Goal: Information Seeking & Learning: Learn about a topic

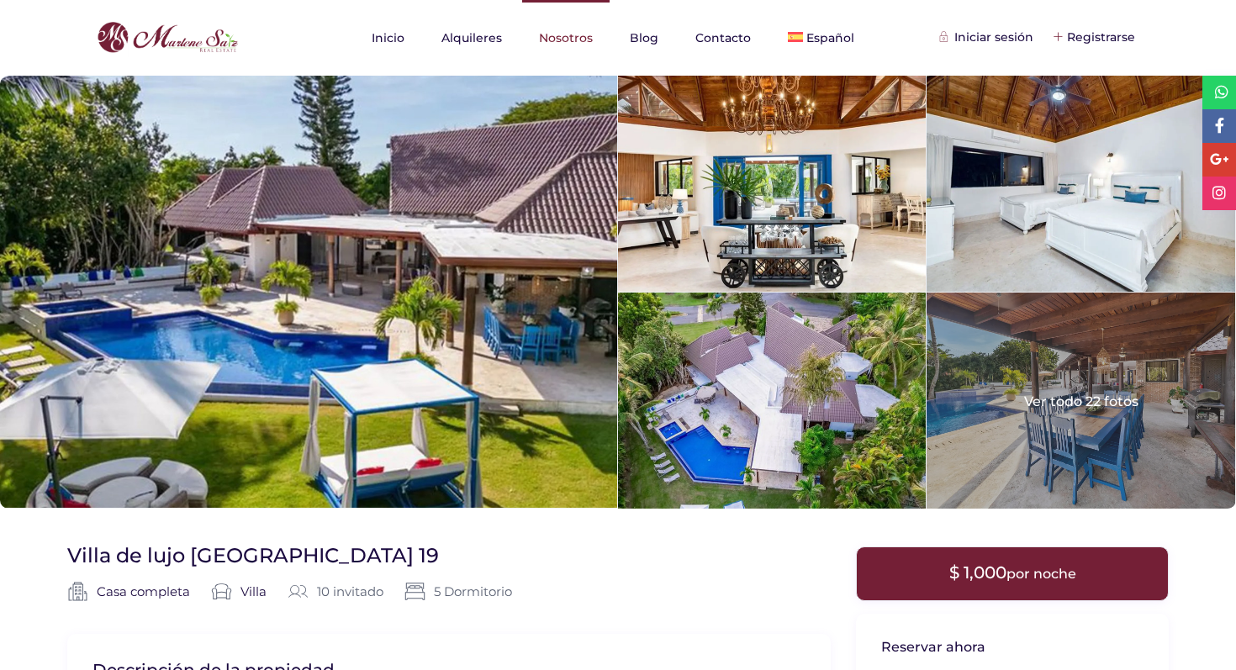
click at [567, 40] on link "Nosotros" at bounding box center [565, 38] width 87 height 76
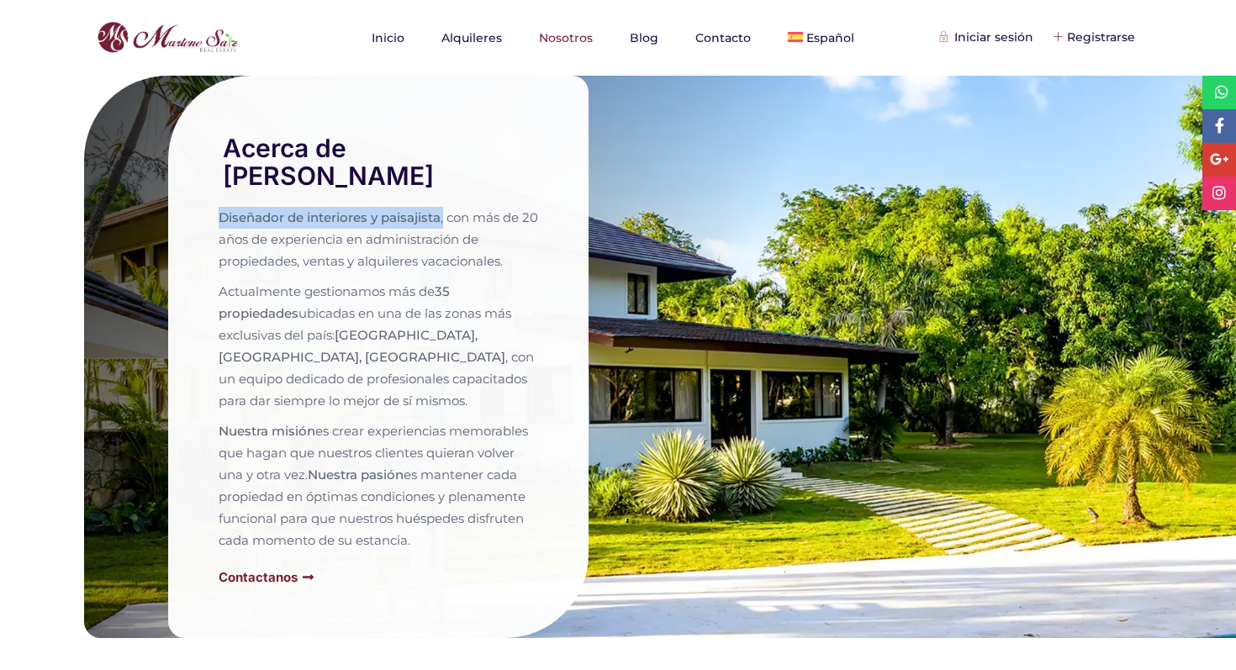
drag, startPoint x: 214, startPoint y: 194, endPoint x: 445, endPoint y: 195, distance: 231.3
click at [445, 195] on div "Acerca de [PERSON_NAME] Diseñador de interiores y paisajista , con más de 20 añ…" at bounding box center [378, 357] width 421 height 562
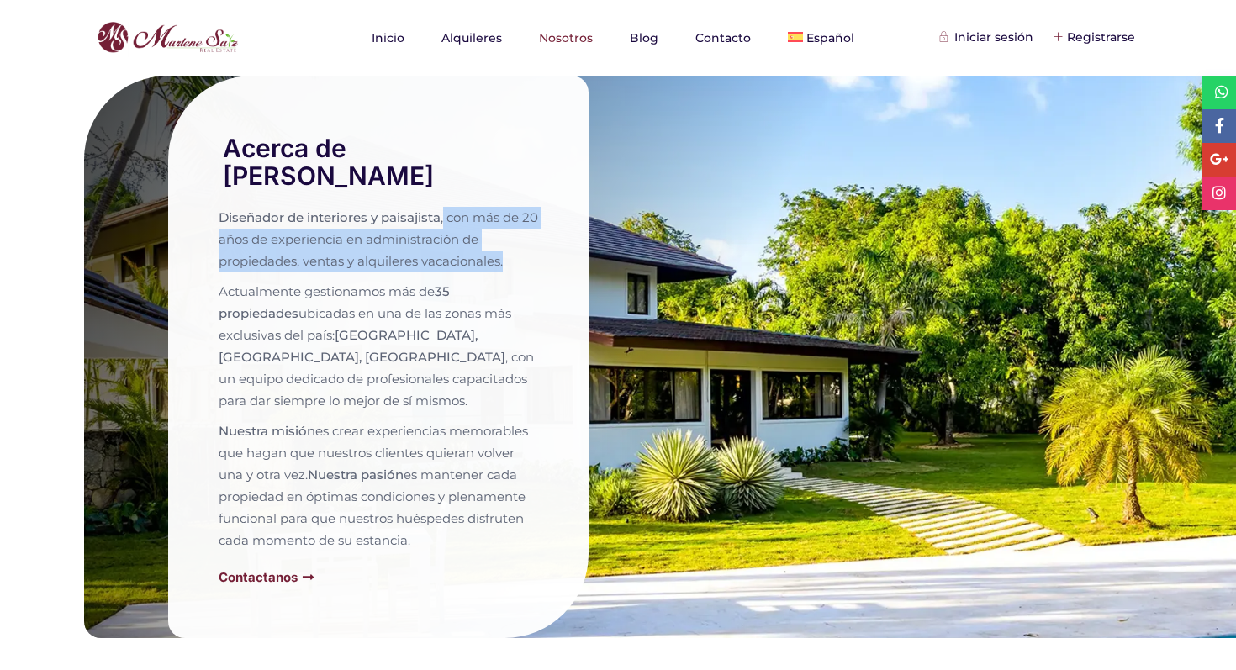
drag, startPoint x: 445, startPoint y: 195, endPoint x: 514, endPoint y: 249, distance: 87.5
click at [514, 249] on p "Diseñador de interiores y paisajista , con más de 20 años de experiencia en adm…" at bounding box center [379, 240] width 320 height 66
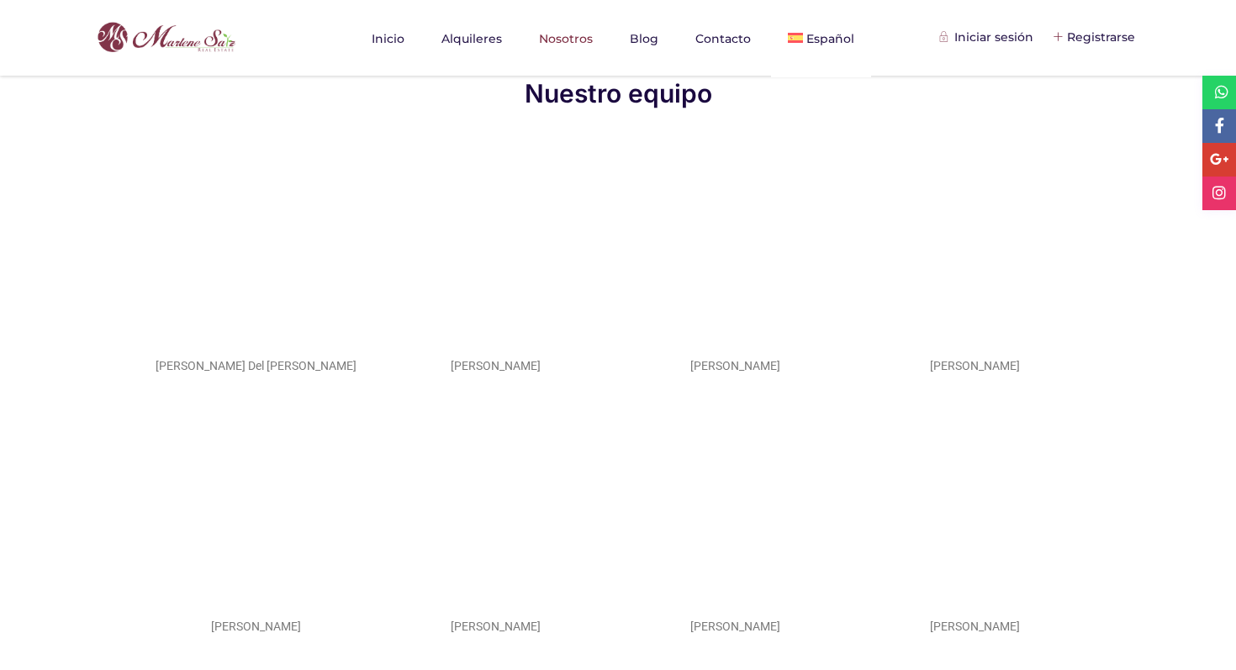
scroll to position [1068, 0]
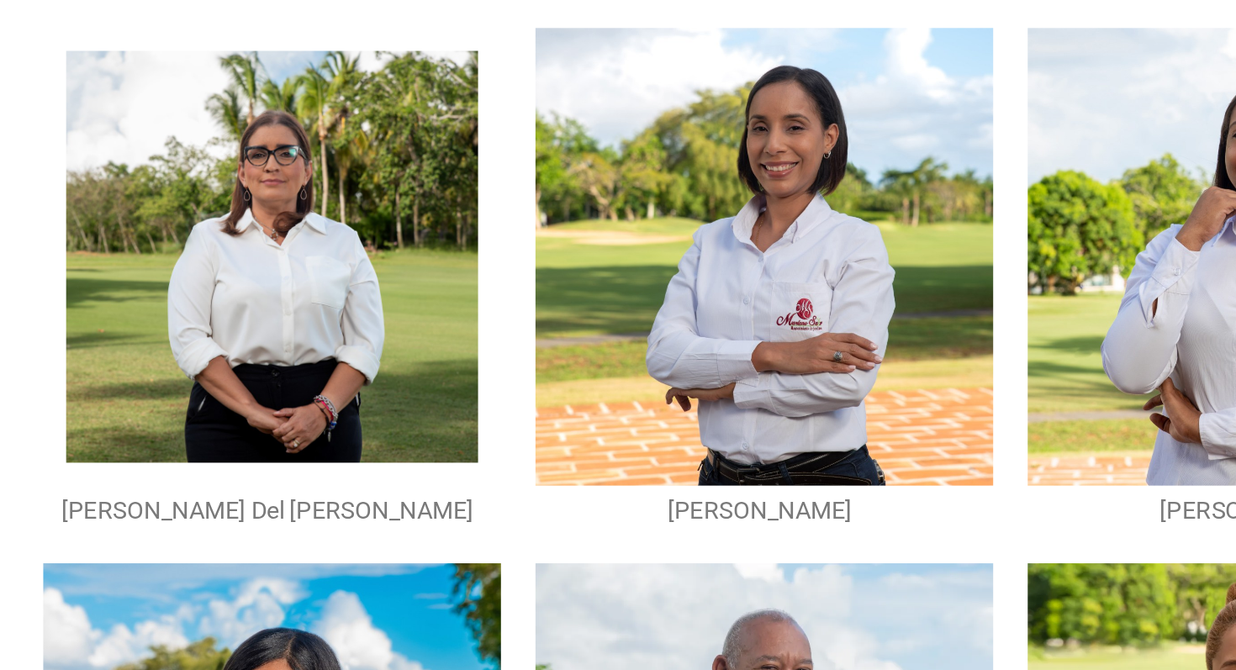
click at [248, 237] on img at bounding box center [258, 246] width 201 height 201
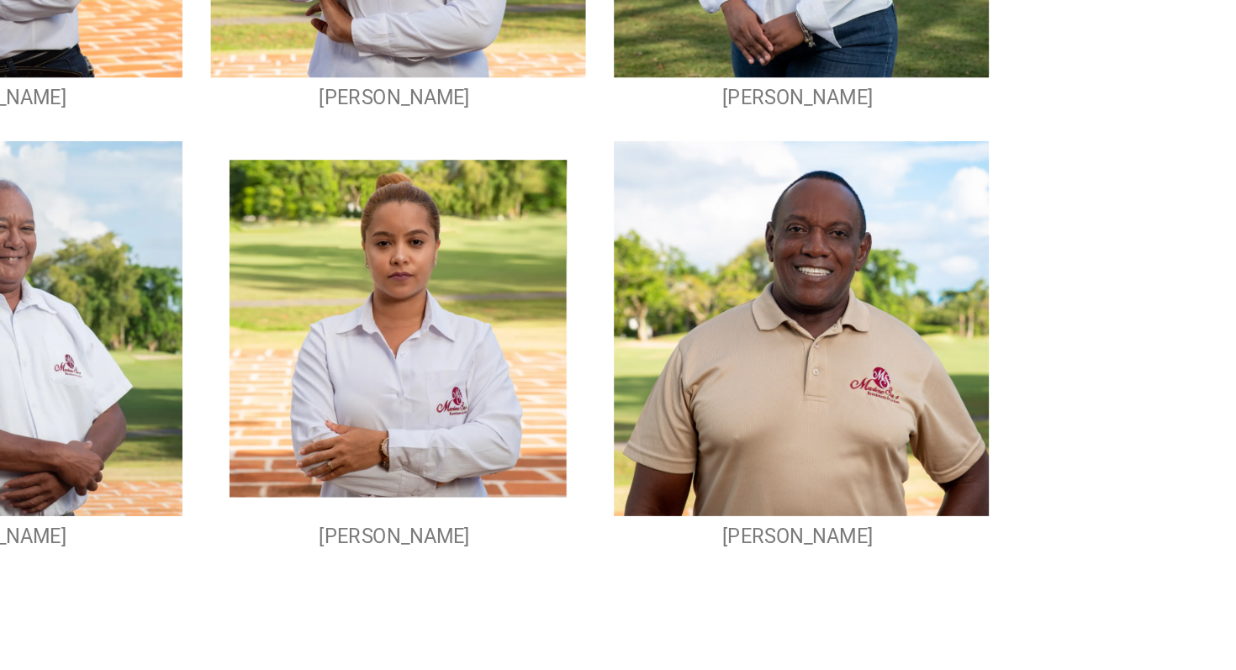
scroll to position [1107, 0]
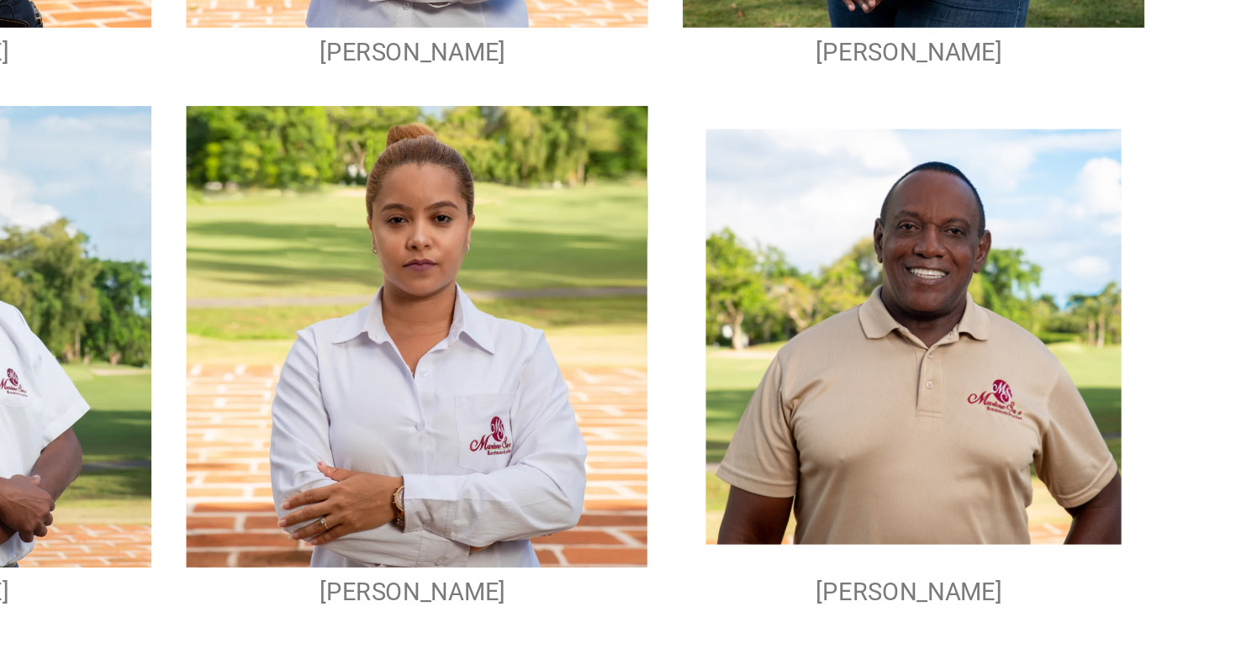
click at [971, 516] on img at bounding box center [977, 468] width 201 height 201
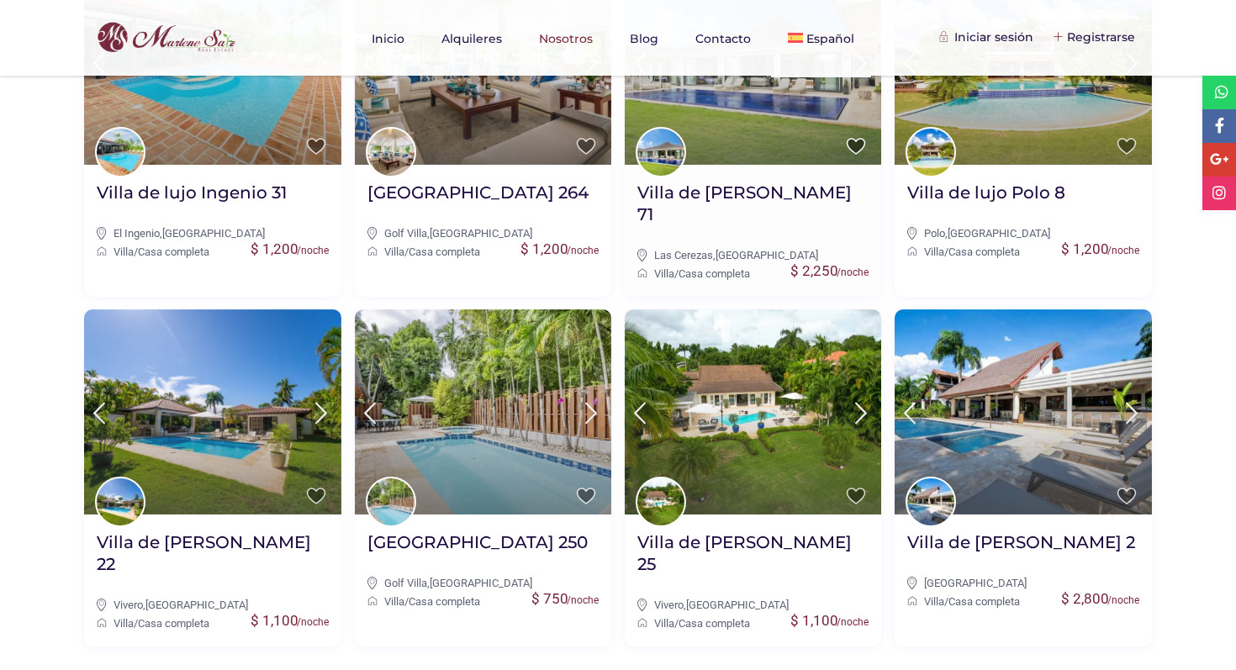
scroll to position [3019, 0]
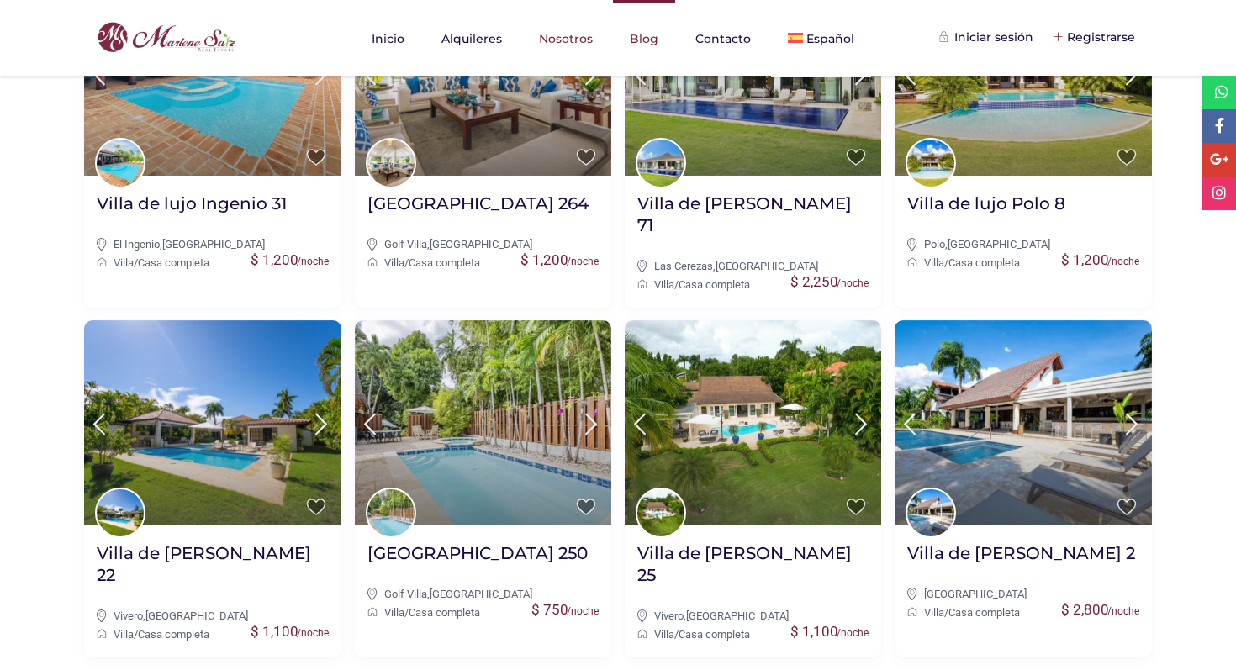
click at [649, 39] on link "Blog" at bounding box center [644, 38] width 62 height 77
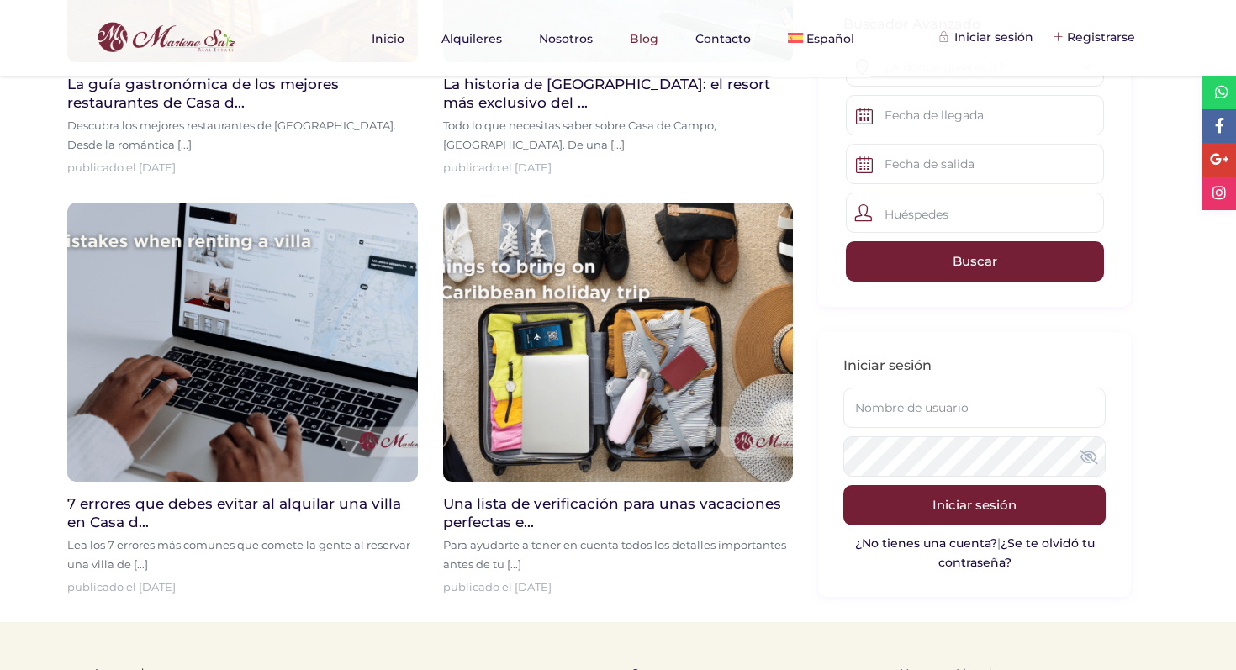
scroll to position [732, 0]
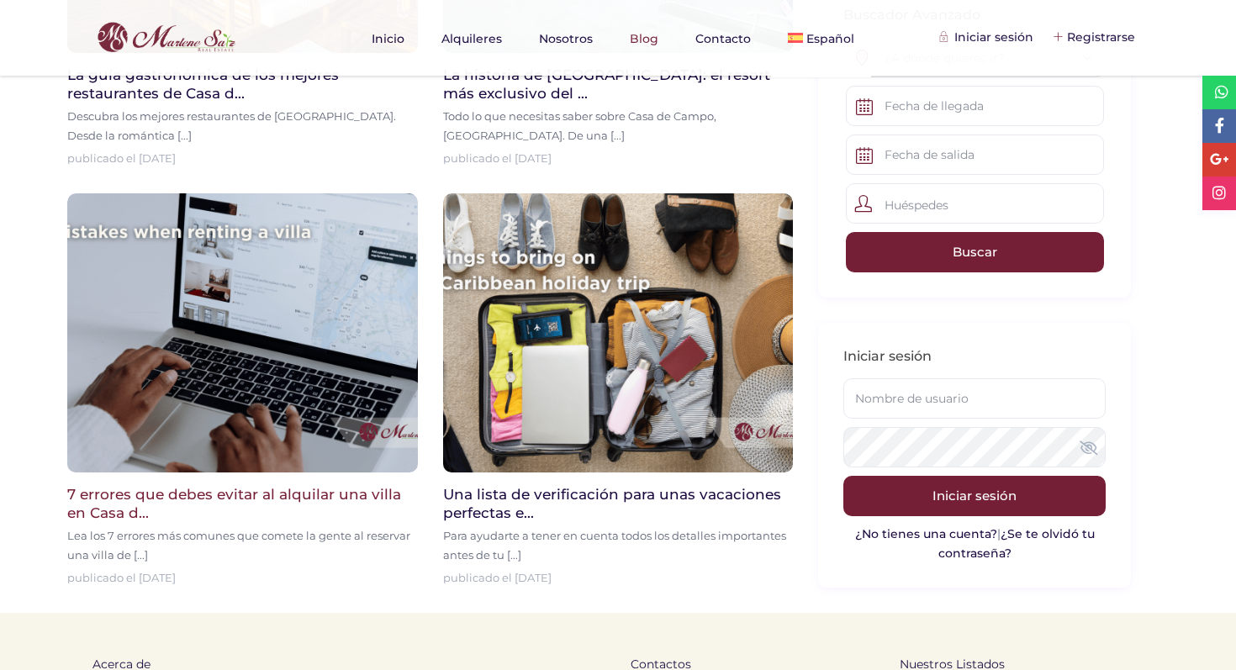
click at [334, 358] on img at bounding box center [242, 333] width 351 height 280
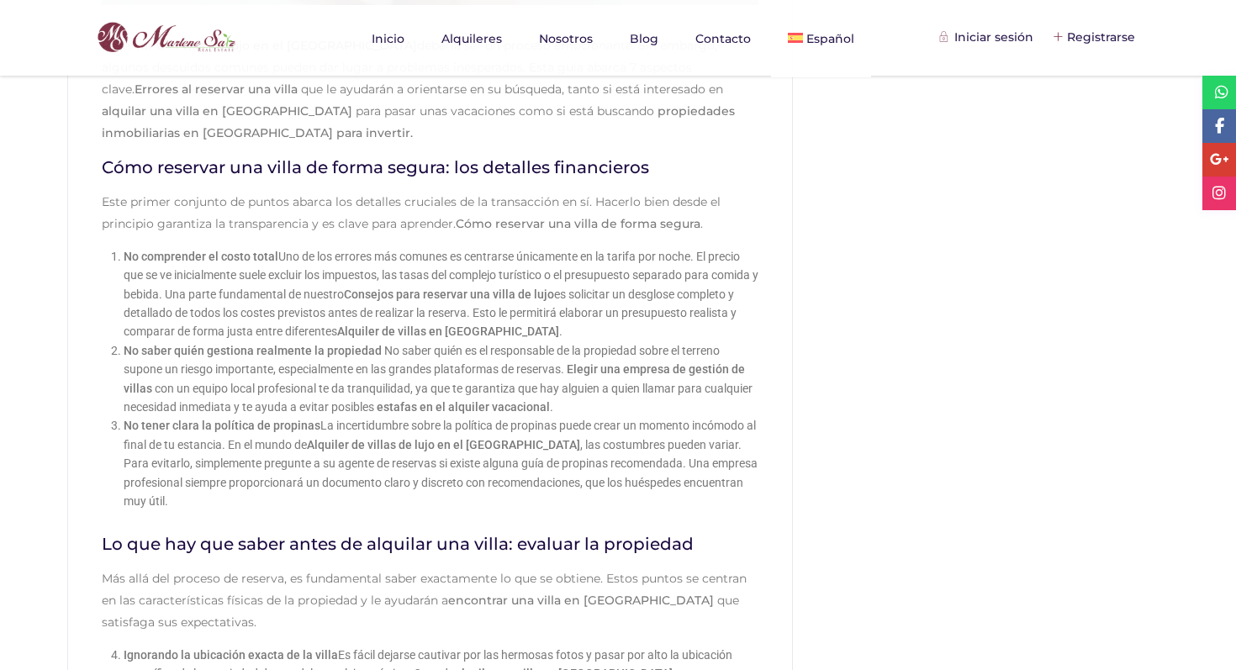
scroll to position [561, 0]
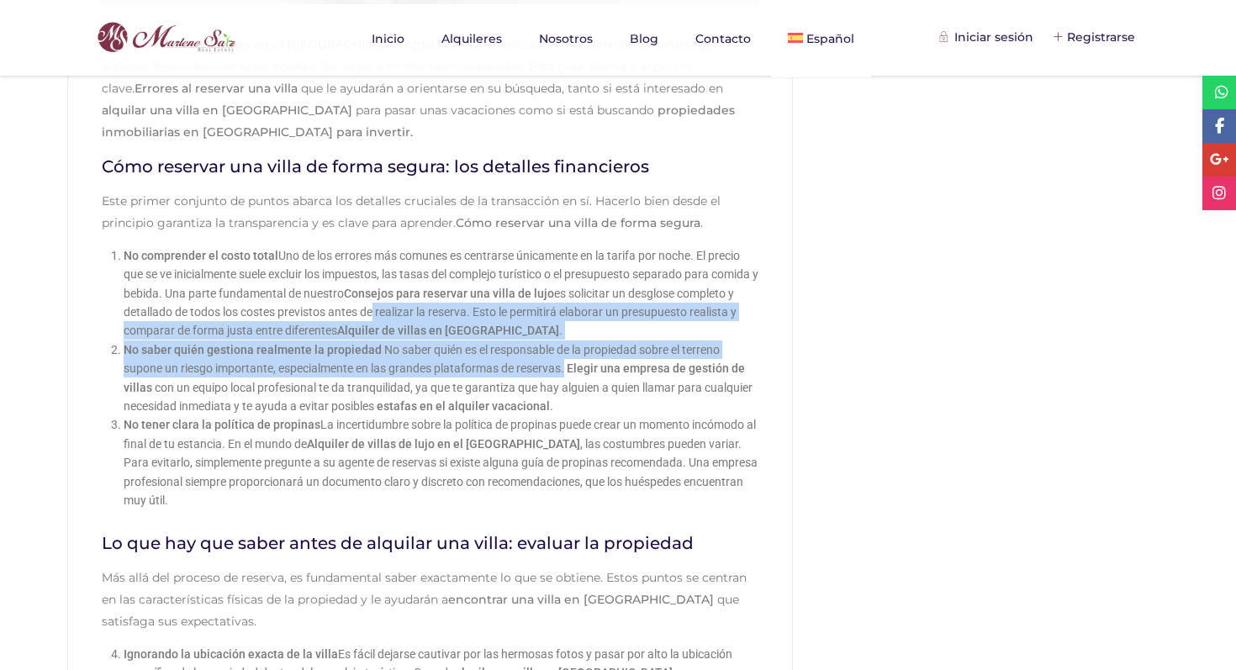
drag, startPoint x: 569, startPoint y: 340, endPoint x: 425, endPoint y: 291, distance: 152.7
click at [425, 291] on ol "No comprender el costo total Uno de los errores más comunes es centrarse únicam…" at bounding box center [441, 378] width 635 height 264
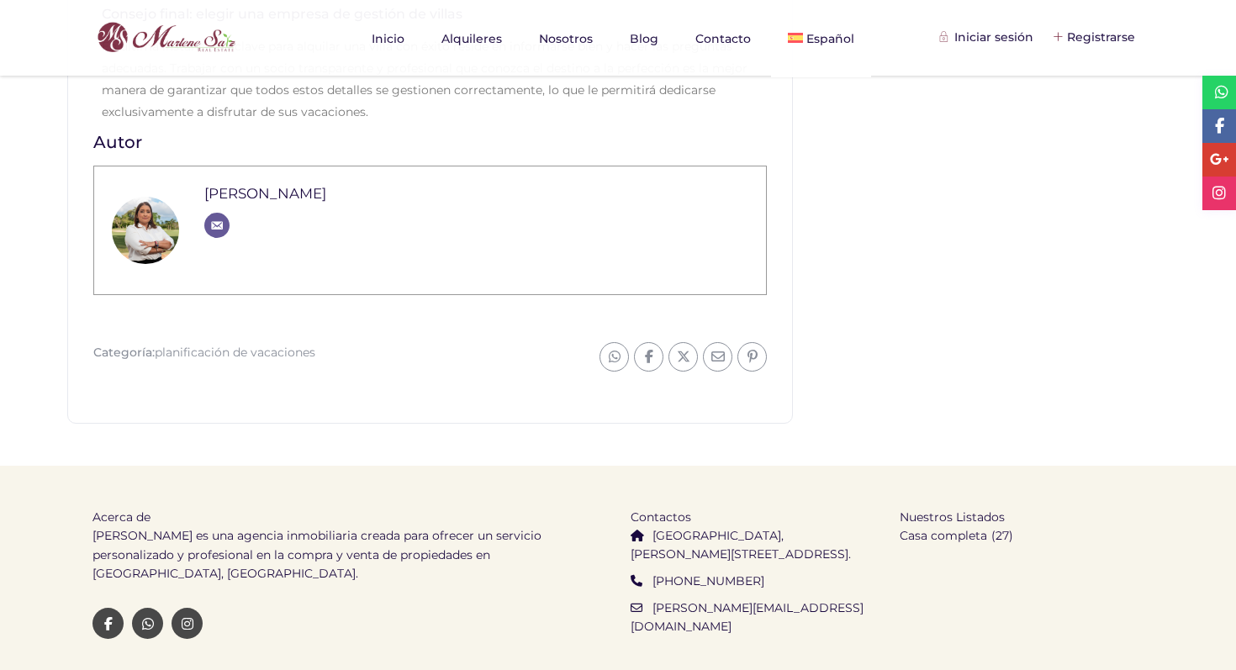
scroll to position [1707, 0]
